Goal: Obtain resource: Obtain resource

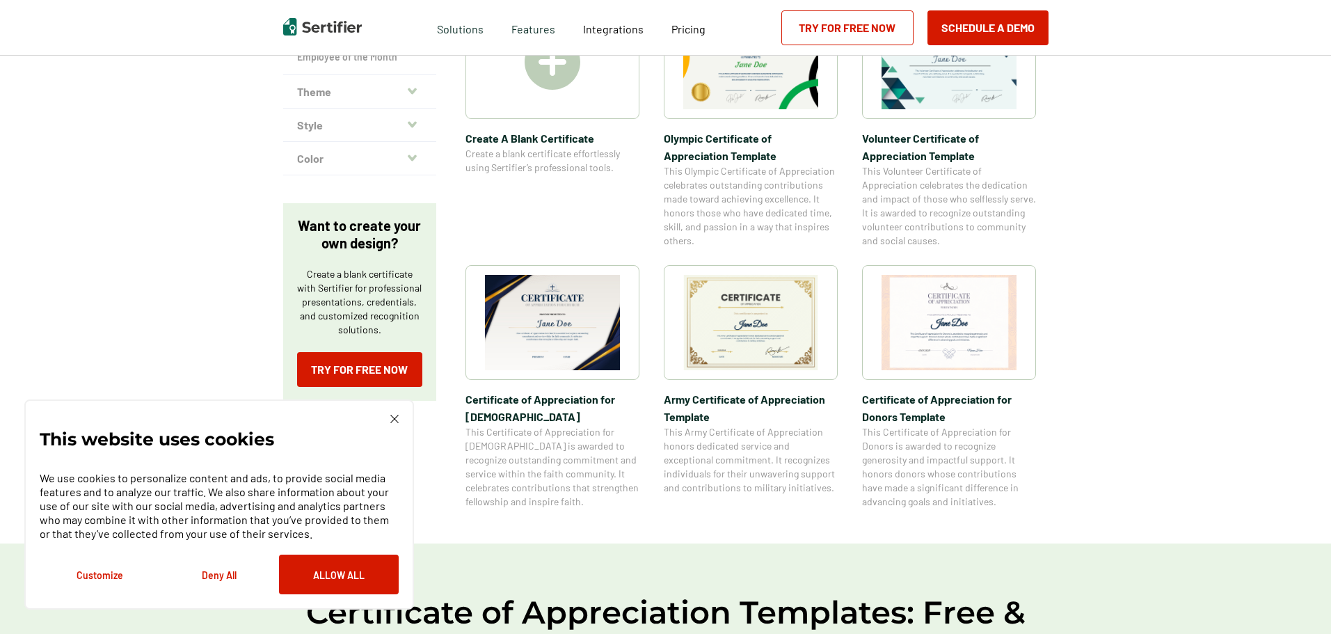
scroll to position [348, 0]
click at [763, 331] on img at bounding box center [750, 323] width 135 height 95
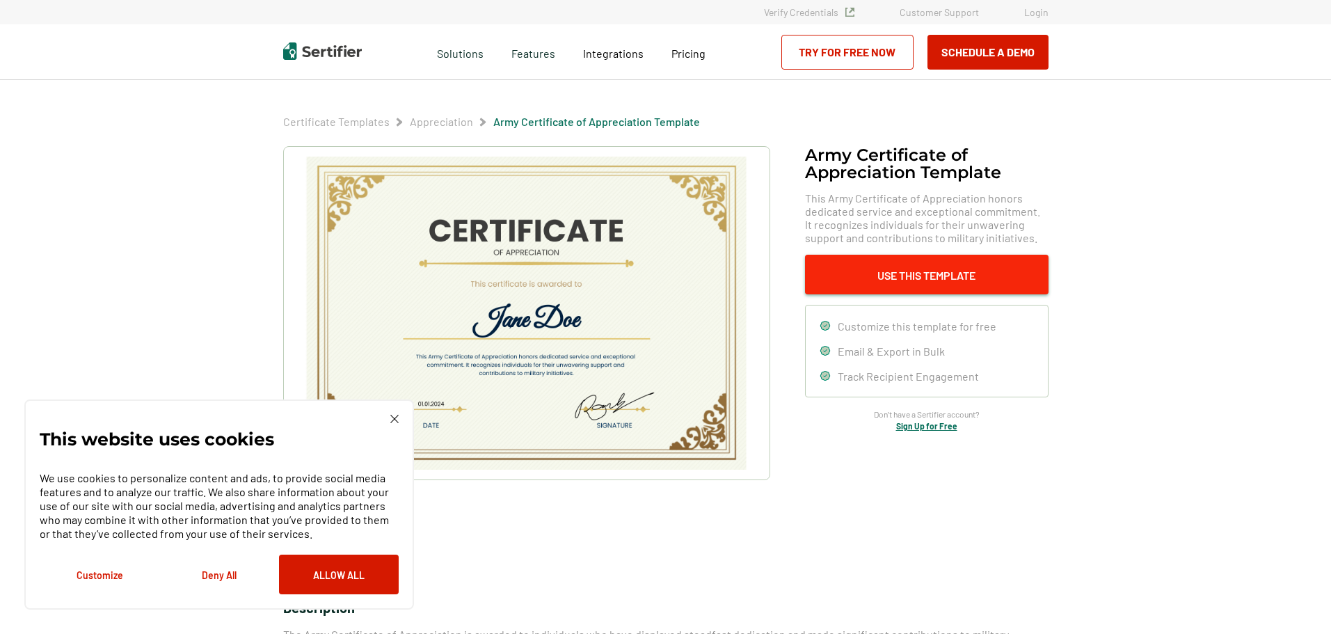
click at [911, 273] on button "Use This Template" at bounding box center [927, 275] width 244 height 40
